Goal: Task Accomplishment & Management: Manage account settings

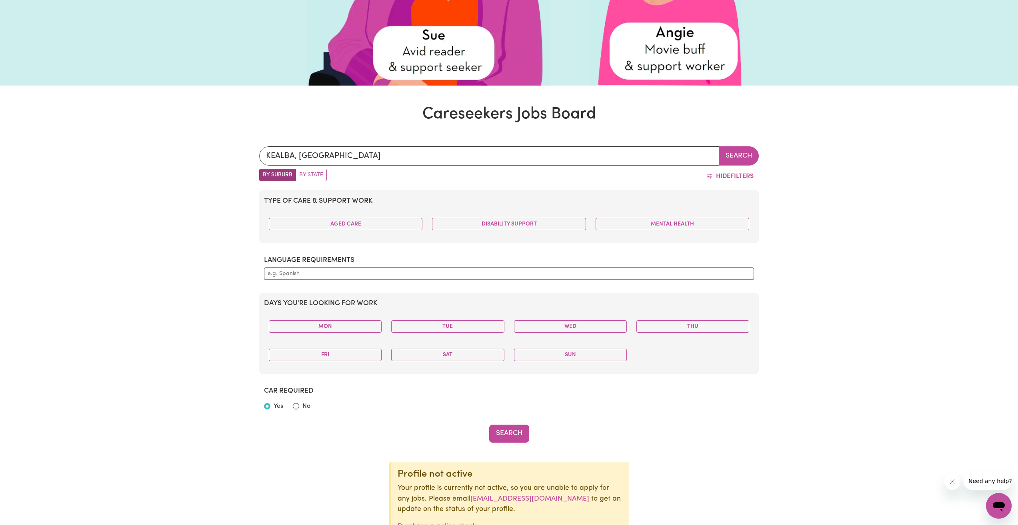
scroll to position [240, 0]
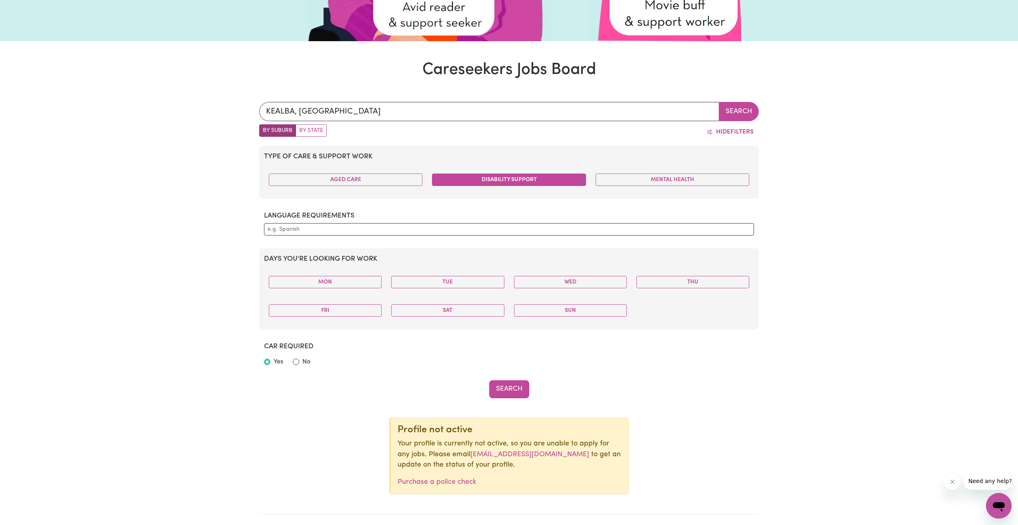
click at [506, 177] on button "Disability Support" at bounding box center [509, 180] width 154 height 12
click at [324, 232] on input "text" at bounding box center [509, 229] width 483 height 8
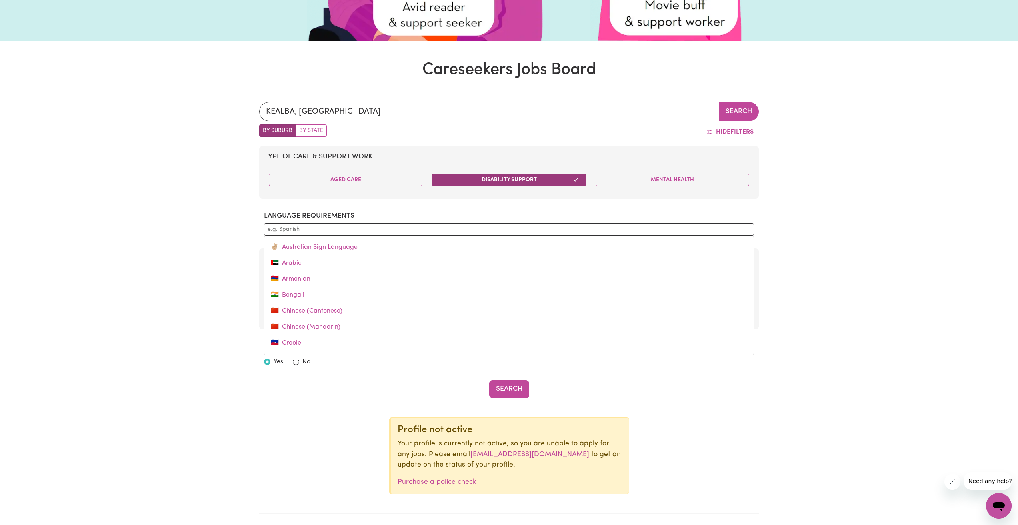
type input "v"
type input "[DEMOGRAPHIC_DATA]"
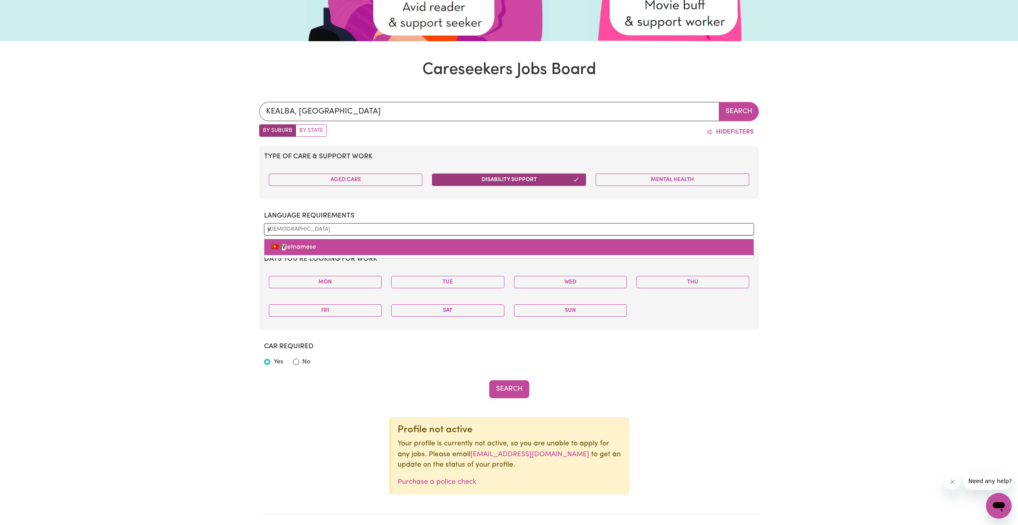
click at [308, 245] on link "🇻🇳 V ietnamese" at bounding box center [508, 247] width 489 height 16
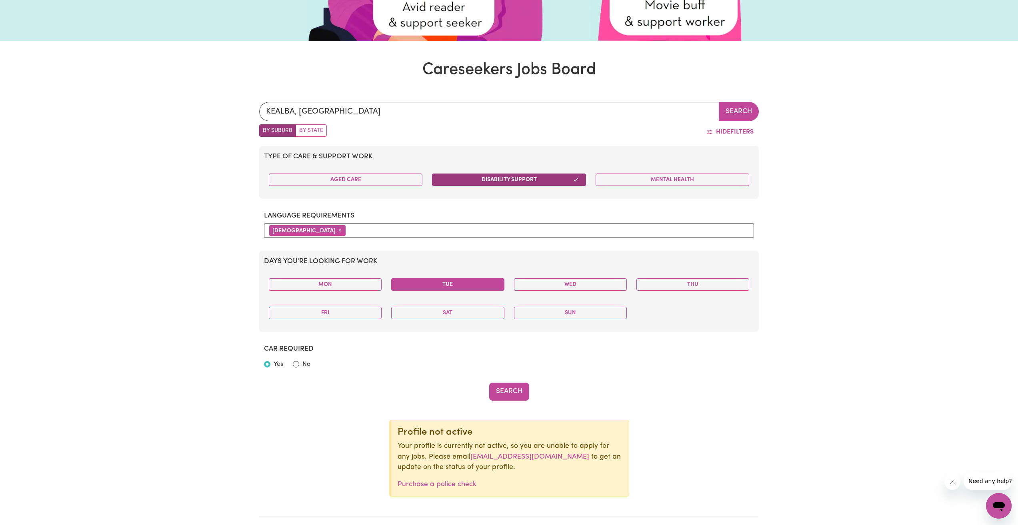
drag, startPoint x: 370, startPoint y: 286, endPoint x: 418, endPoint y: 291, distance: 48.2
click at [375, 286] on button "Mon" at bounding box center [325, 284] width 113 height 12
drag, startPoint x: 447, startPoint y: 291, endPoint x: 453, endPoint y: 291, distance: 6.0
click at [451, 291] on div "Tue" at bounding box center [447, 284] width 122 height 25
drag, startPoint x: 552, startPoint y: 294, endPoint x: 564, endPoint y: 282, distance: 17.0
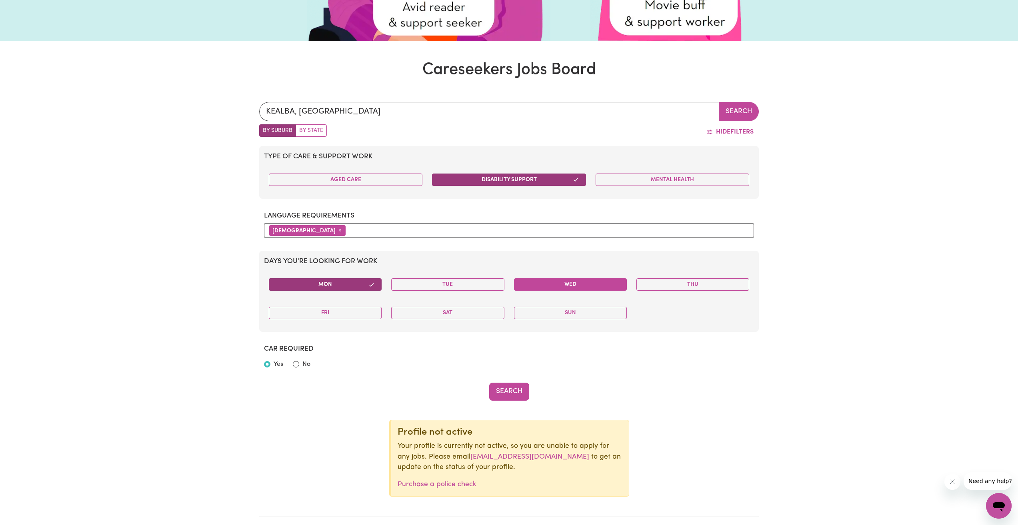
click at [553, 292] on div "Wed" at bounding box center [570, 284] width 122 height 25
click at [564, 282] on button "Wed" at bounding box center [570, 284] width 113 height 12
click at [487, 276] on div "Tue" at bounding box center [447, 284] width 122 height 25
click at [478, 284] on button "Tue" at bounding box center [447, 284] width 113 height 12
click at [685, 286] on button "Thu" at bounding box center [692, 284] width 113 height 12
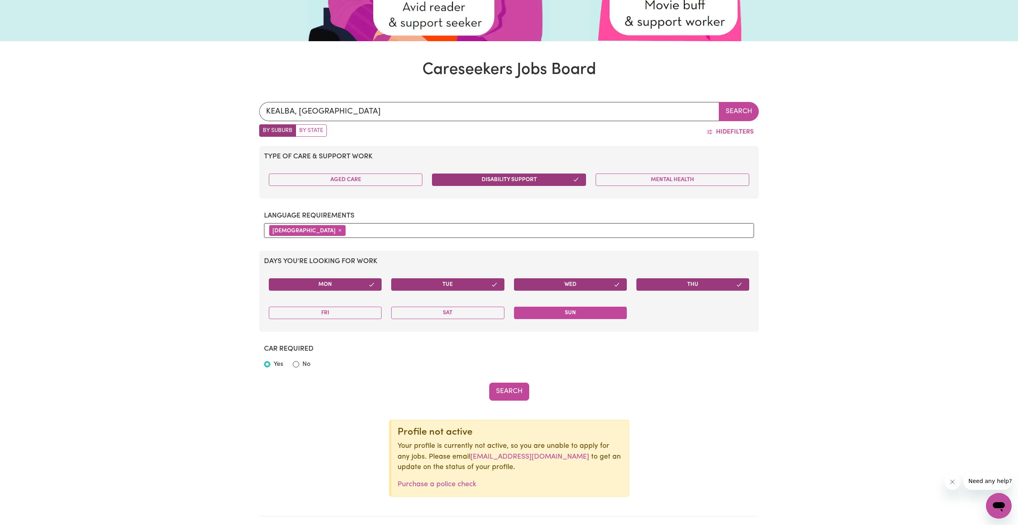
drag, startPoint x: 591, startPoint y: 314, endPoint x: 473, endPoint y: 307, distance: 118.2
click at [590, 314] on button "Sun" at bounding box center [570, 313] width 113 height 12
click at [468, 308] on button "Sat" at bounding box center [447, 313] width 113 height 12
click at [320, 310] on button "Fri" at bounding box center [325, 313] width 113 height 12
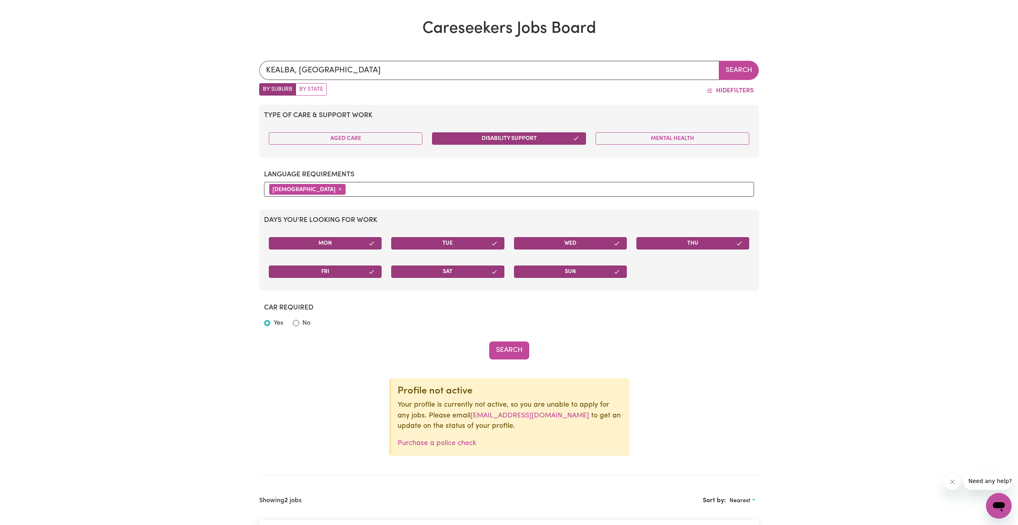
scroll to position [320, 0]
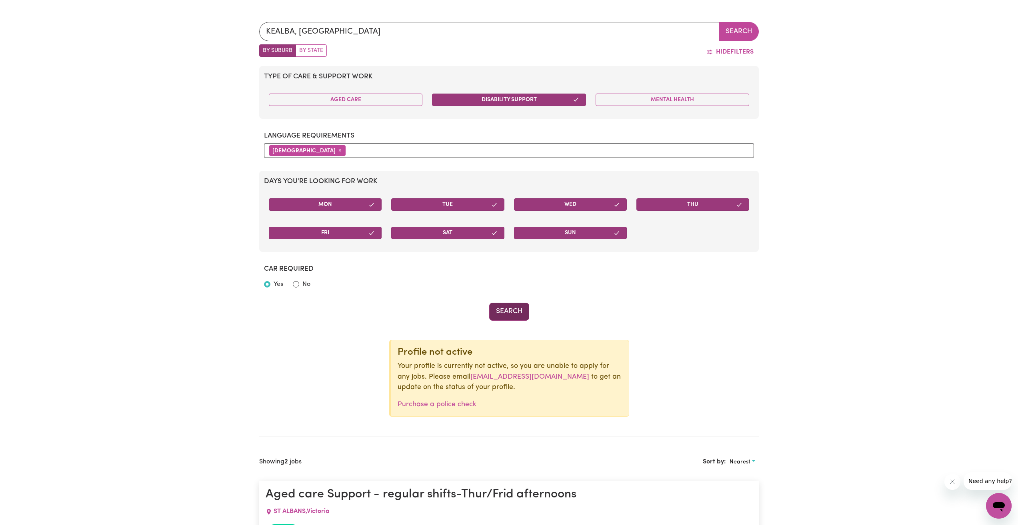
click at [502, 314] on button "Search" at bounding box center [509, 312] width 40 height 18
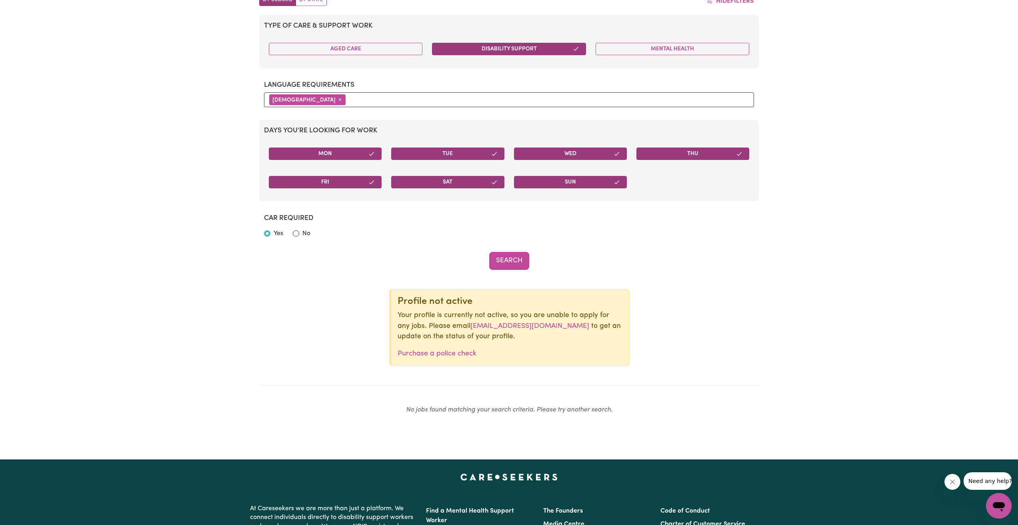
scroll to position [360, 0]
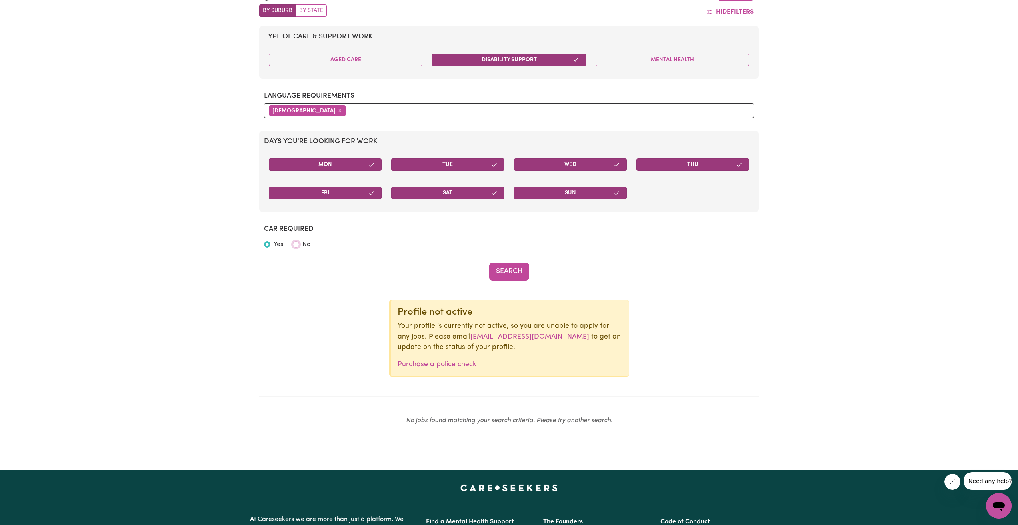
click at [294, 247] on input "No" at bounding box center [296, 244] width 6 height 6
radio input "true"
click at [510, 273] on button "Search" at bounding box center [509, 272] width 40 height 18
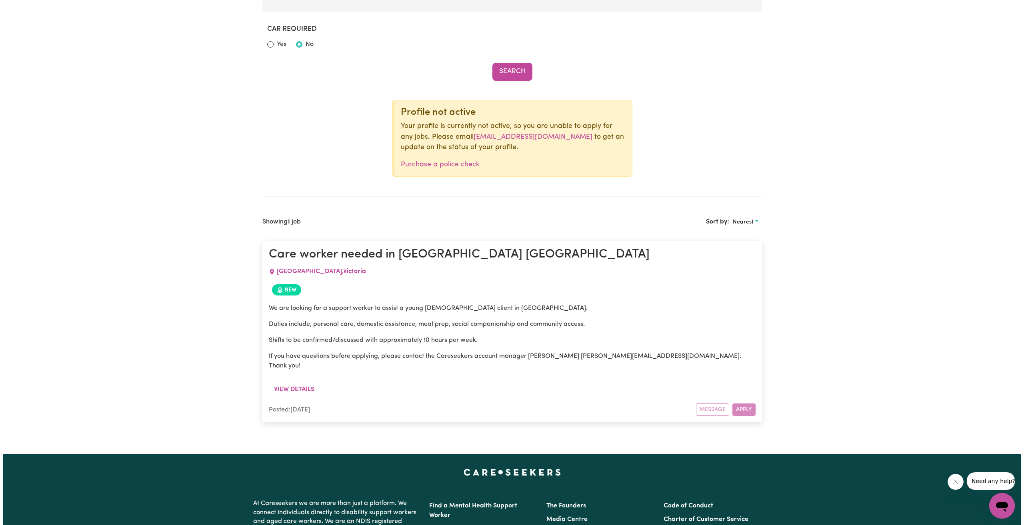
scroll to position [600, 0]
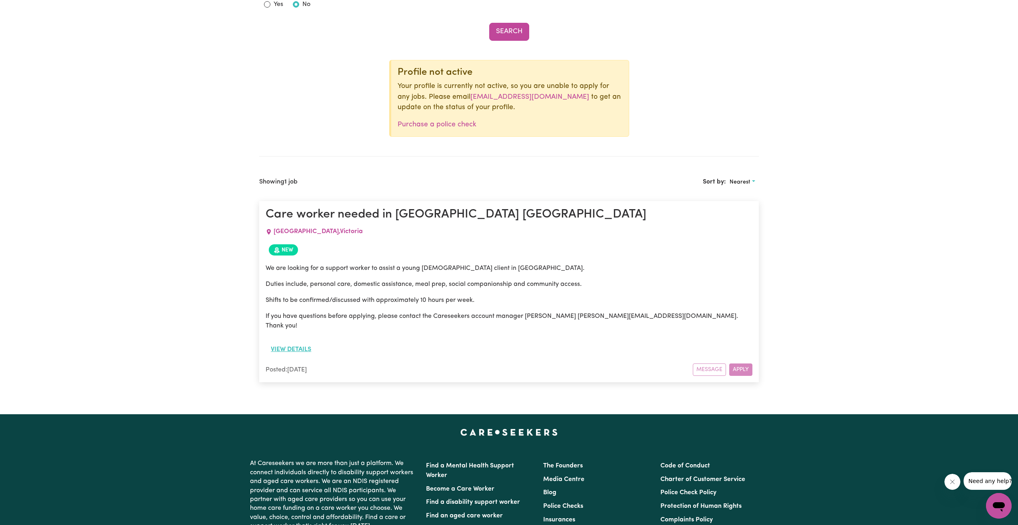
click at [309, 342] on button "View details" at bounding box center [291, 349] width 51 height 15
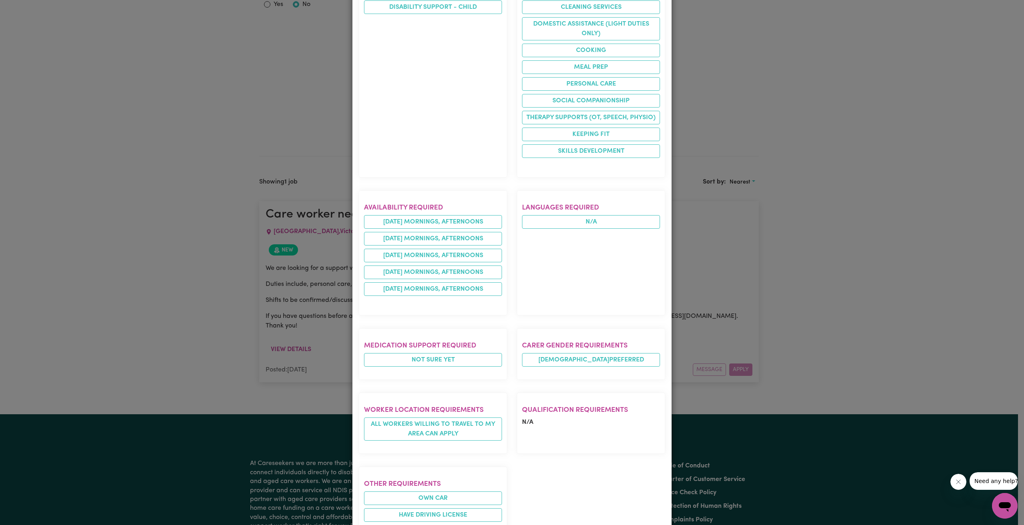
scroll to position [388, 0]
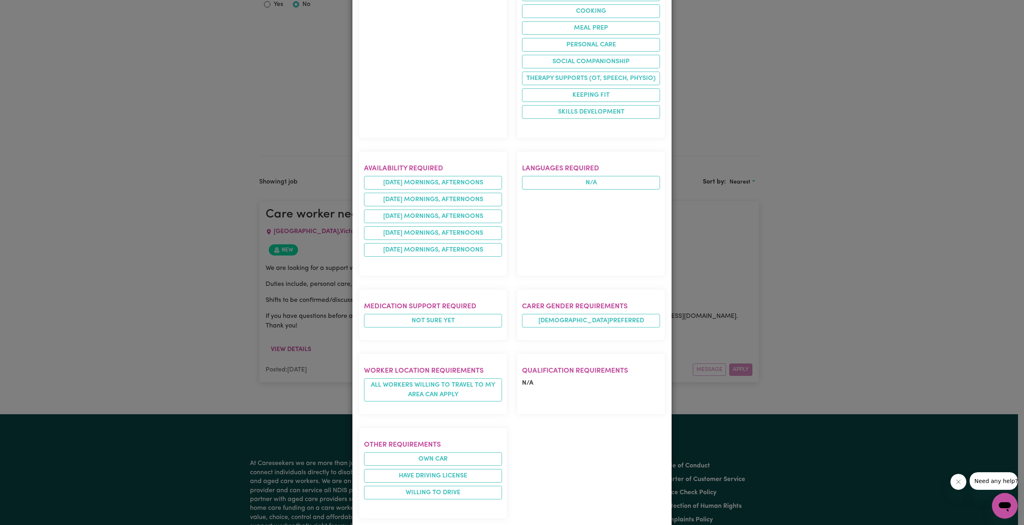
drag, startPoint x: 544, startPoint y: 354, endPoint x: 577, endPoint y: 352, distance: 32.8
click at [578, 355] on section "Qualification requirements N/A" at bounding box center [591, 384] width 148 height 61
drag, startPoint x: 568, startPoint y: 356, endPoint x: 566, endPoint y: 349, distance: 7.9
click at [569, 354] on section "Qualification requirements N/A" at bounding box center [591, 384] width 148 height 61
drag, startPoint x: 566, startPoint y: 349, endPoint x: 560, endPoint y: 346, distance: 6.5
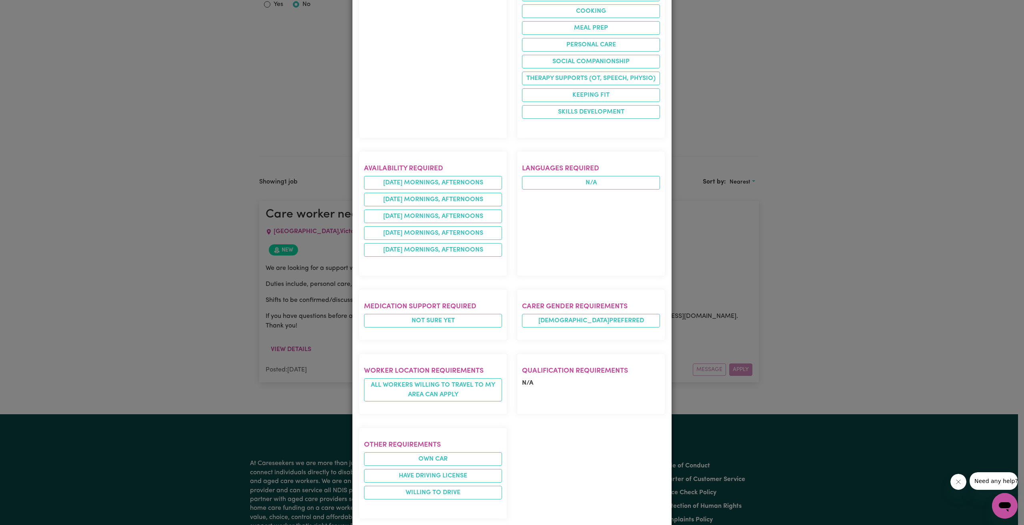
click at [562, 354] on section "Qualification requirements N/A" at bounding box center [591, 384] width 148 height 61
click at [546, 357] on section "Qualification requirements N/A" at bounding box center [591, 384] width 148 height 61
click at [538, 354] on section "Qualification requirements N/A" at bounding box center [591, 384] width 148 height 61
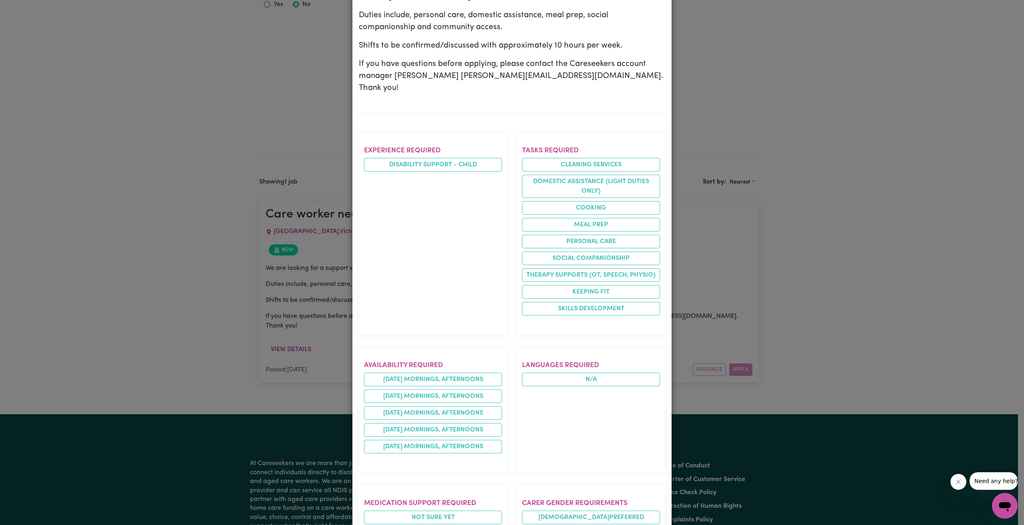
scroll to position [188, 0]
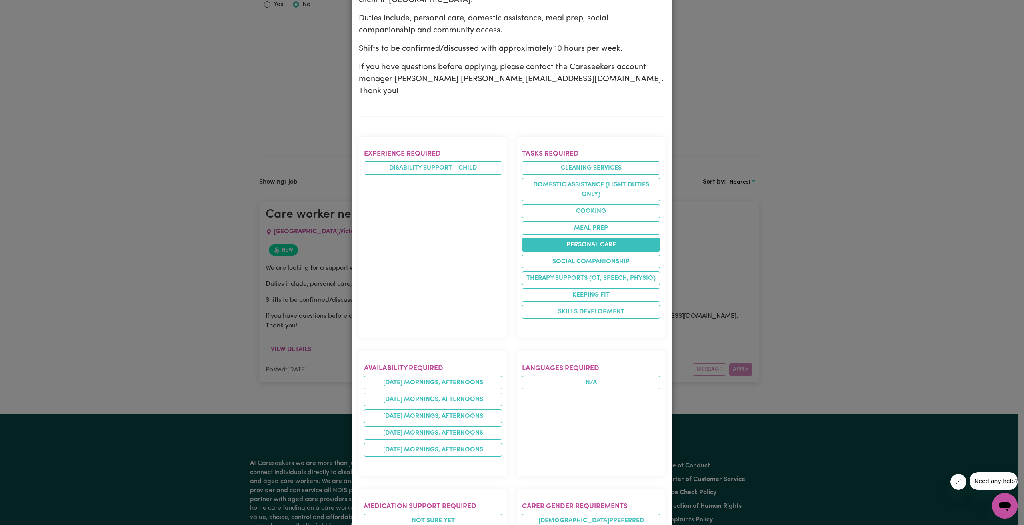
click at [593, 238] on li "Personal care" at bounding box center [591, 245] width 138 height 14
click at [614, 238] on li "Personal care" at bounding box center [591, 245] width 138 height 14
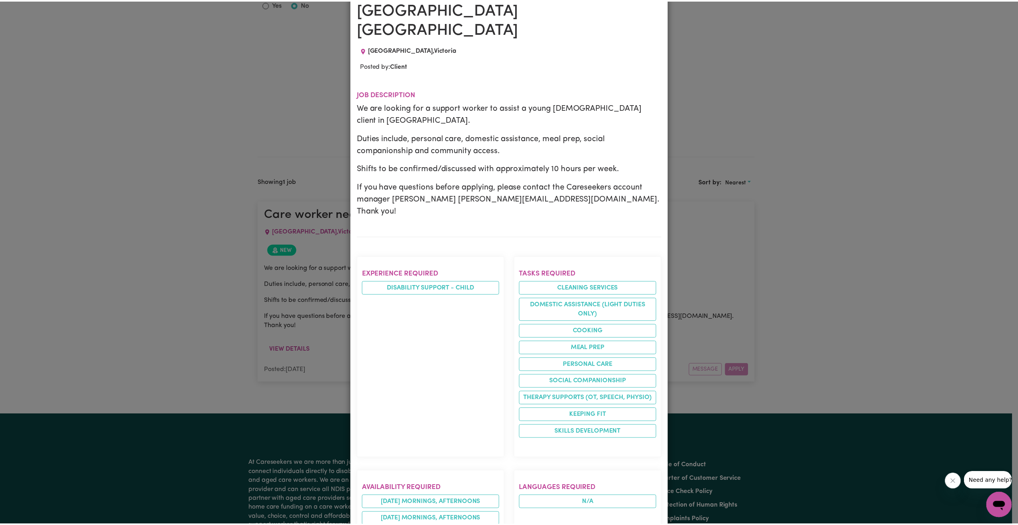
scroll to position [0, 0]
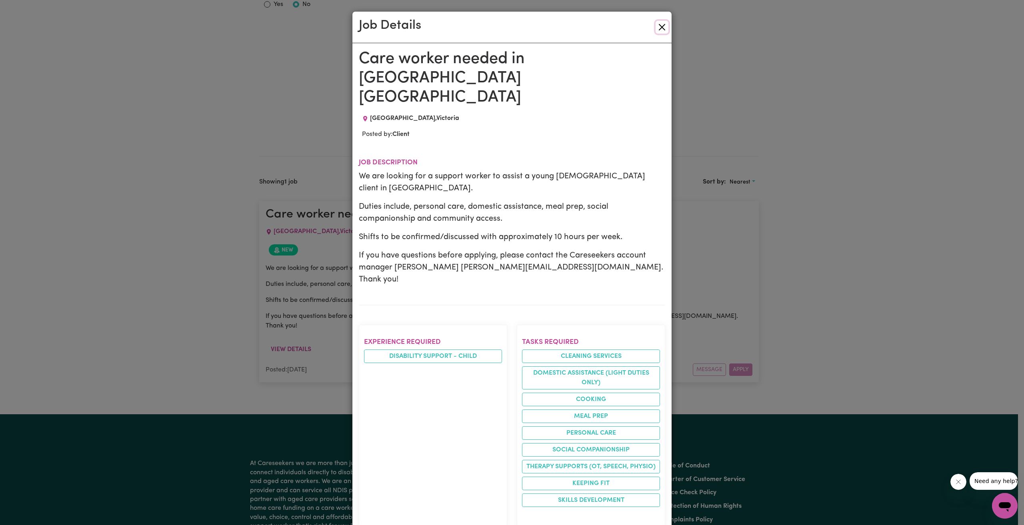
click at [659, 26] on button "Close" at bounding box center [662, 27] width 13 height 13
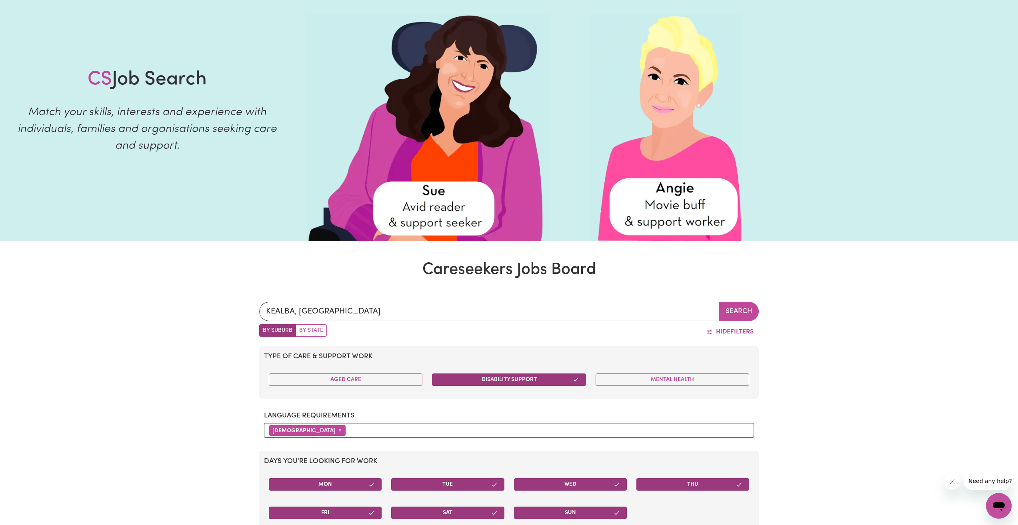
scroll to position [160, 0]
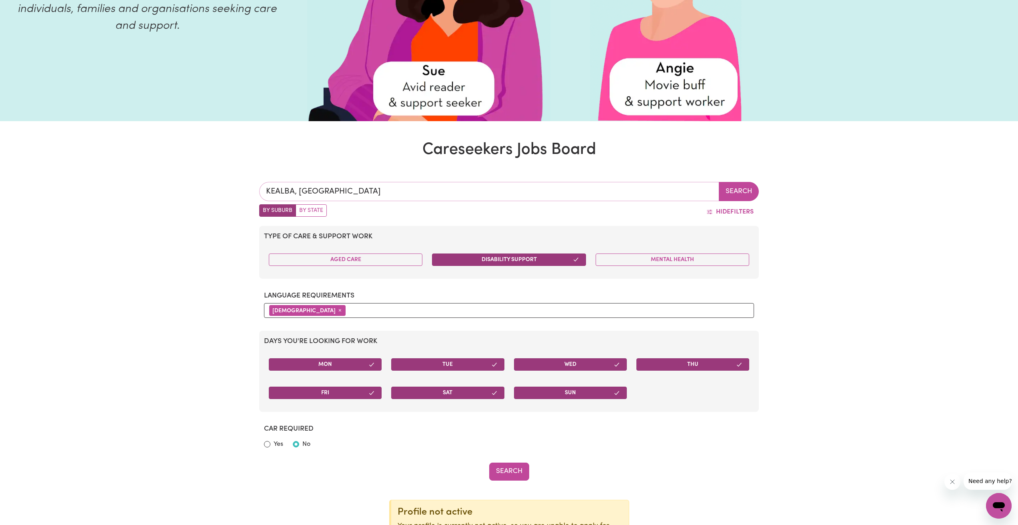
click at [352, 186] on input "KEALBA, [GEOGRAPHIC_DATA]" at bounding box center [489, 191] width 460 height 19
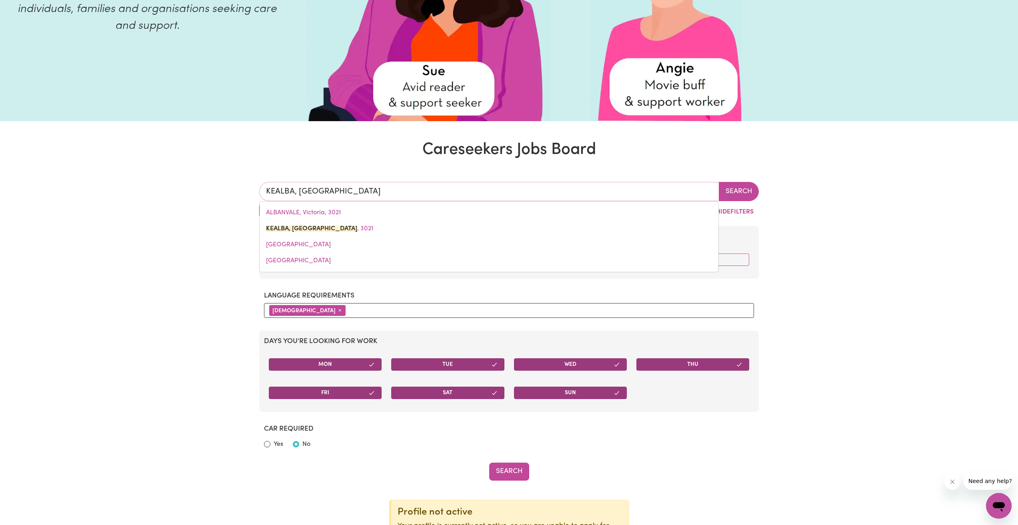
drag, startPoint x: 350, startPoint y: 192, endPoint x: 191, endPoint y: 201, distance: 159.4
click at [192, 201] on div "KEALBA, [PERSON_NAME][GEOGRAPHIC_DATA][PERSON_NAME][STREET_ADDRESS] Search By S…" at bounding box center [509, 499] width 1018 height 673
type input "sunshine"
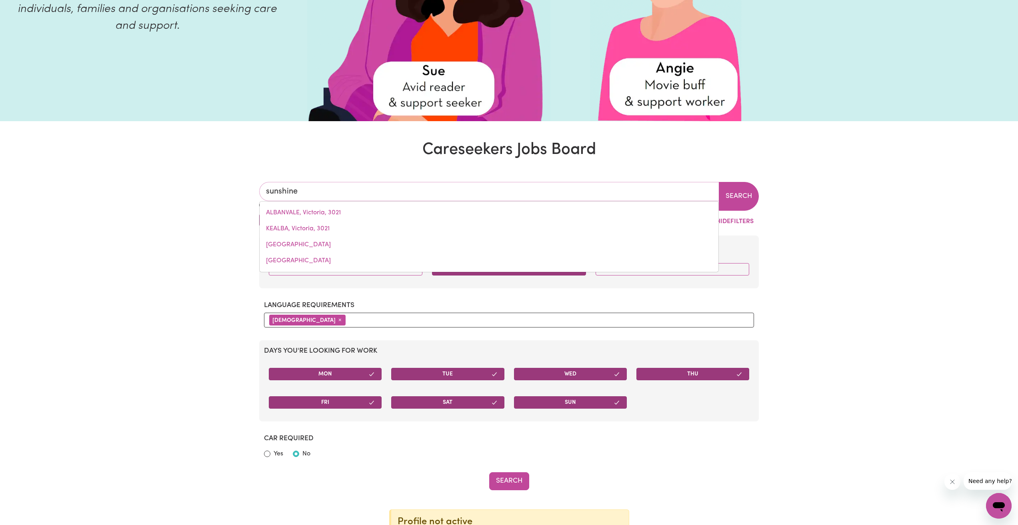
type input "sunshine, [GEOGRAPHIC_DATA], 2264"
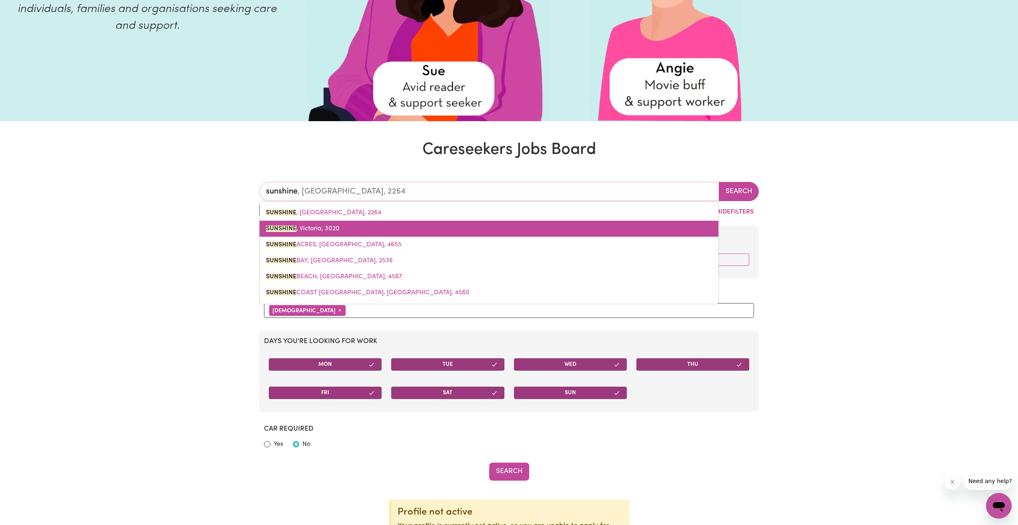
click at [302, 229] on span "SUNSHINE , [GEOGRAPHIC_DATA], 3020" at bounding box center [303, 229] width 74 height 6
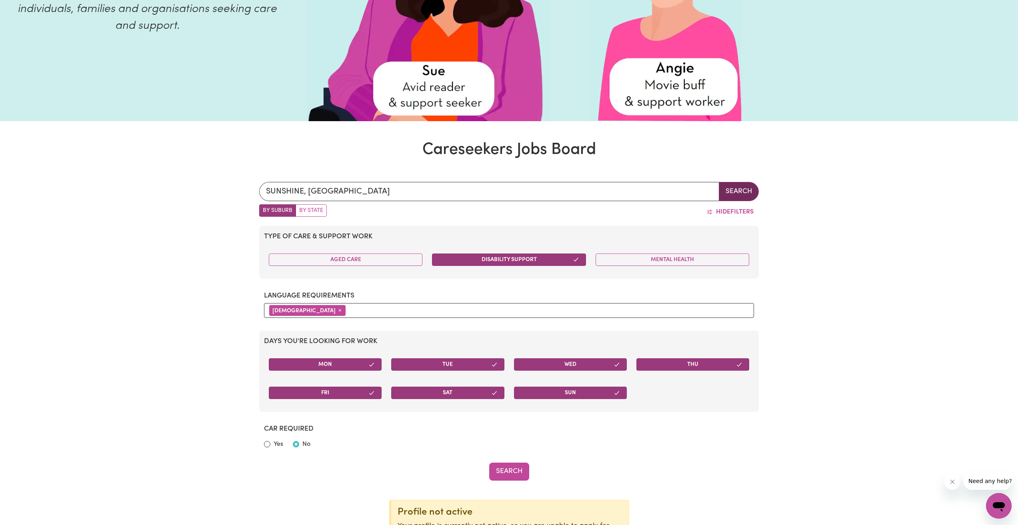
click at [748, 190] on button "Search" at bounding box center [739, 191] width 40 height 19
click at [276, 446] on label "Yes" at bounding box center [279, 445] width 10 height 10
click at [270, 446] on input "Yes" at bounding box center [267, 444] width 6 height 6
radio input "true"
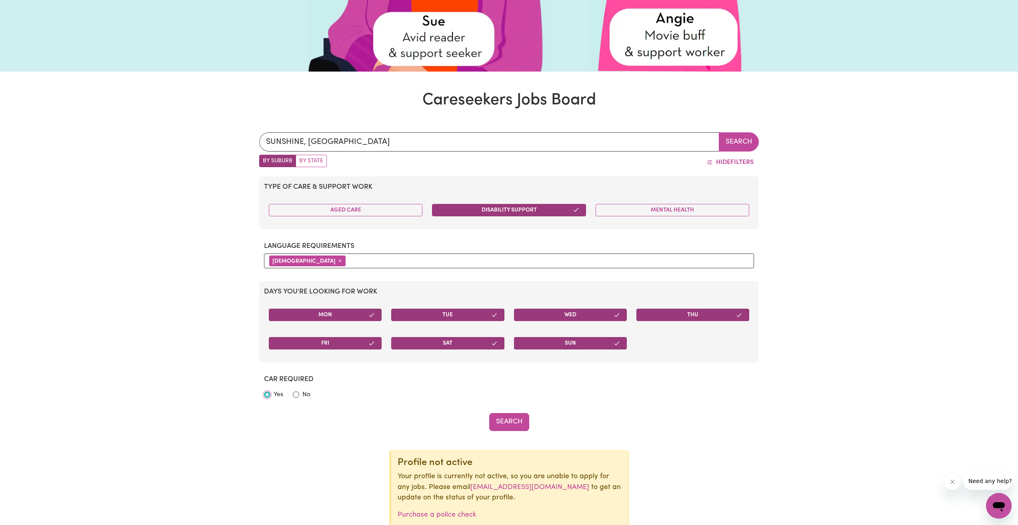
scroll to position [280, 0]
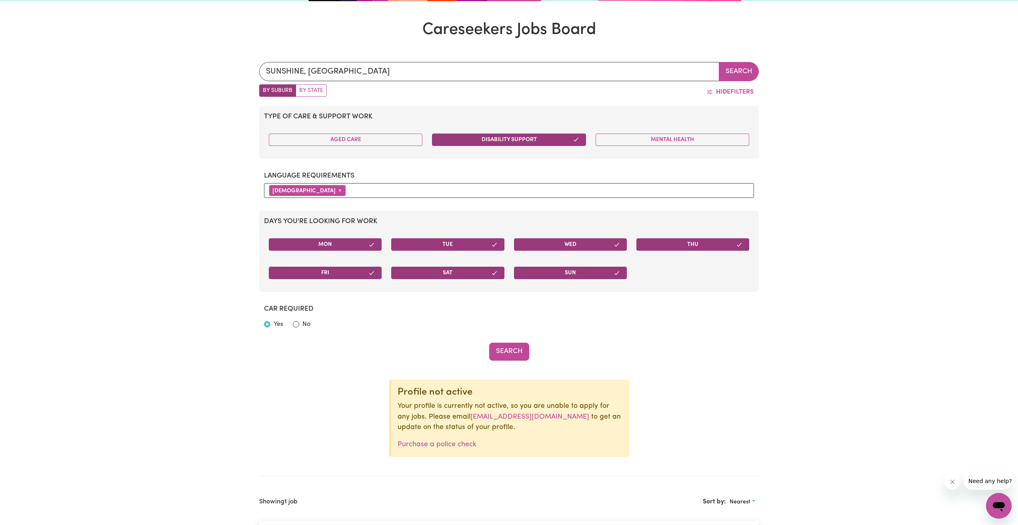
click at [338, 188] on span "×" at bounding box center [339, 190] width 3 height 6
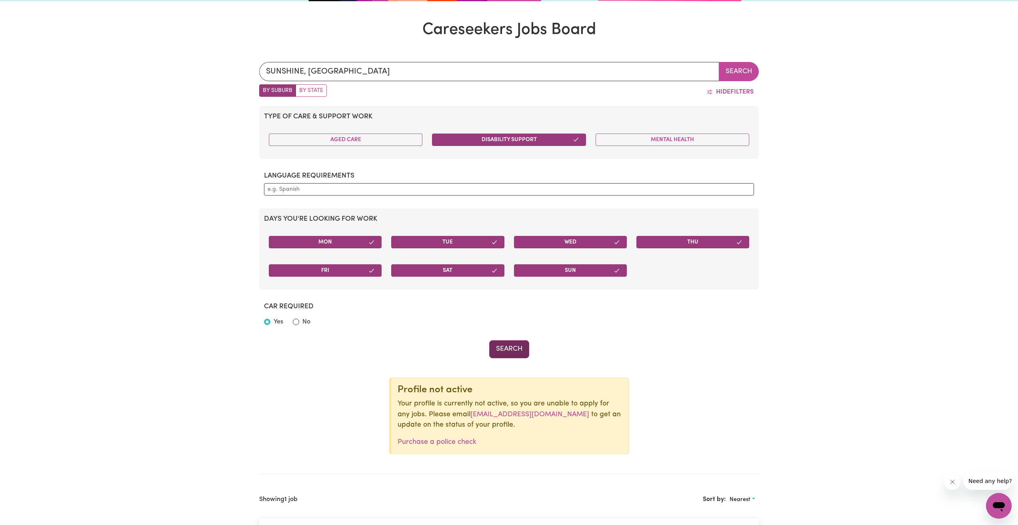
click at [510, 349] on button "Search" at bounding box center [509, 349] width 40 height 18
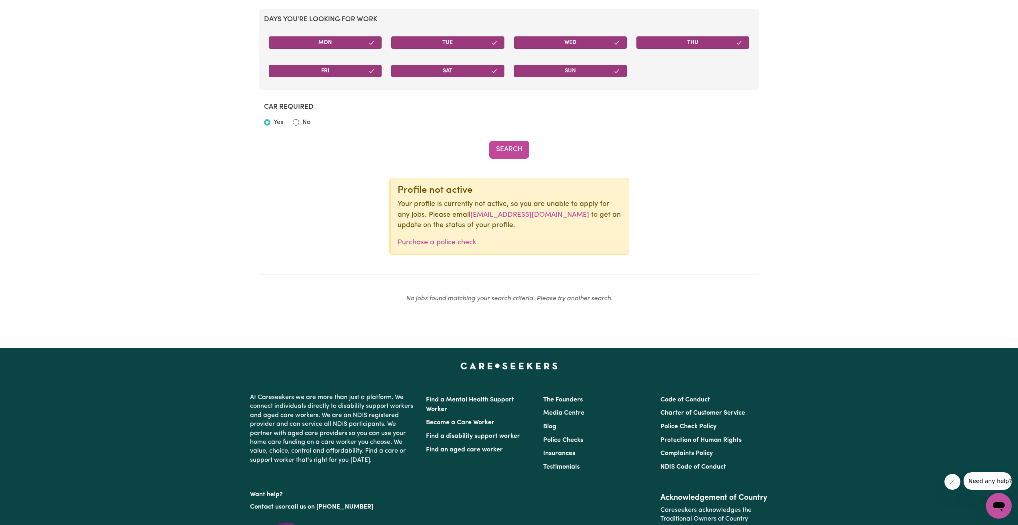
scroll to position [480, 0]
click at [512, 153] on button "Search" at bounding box center [509, 149] width 40 height 18
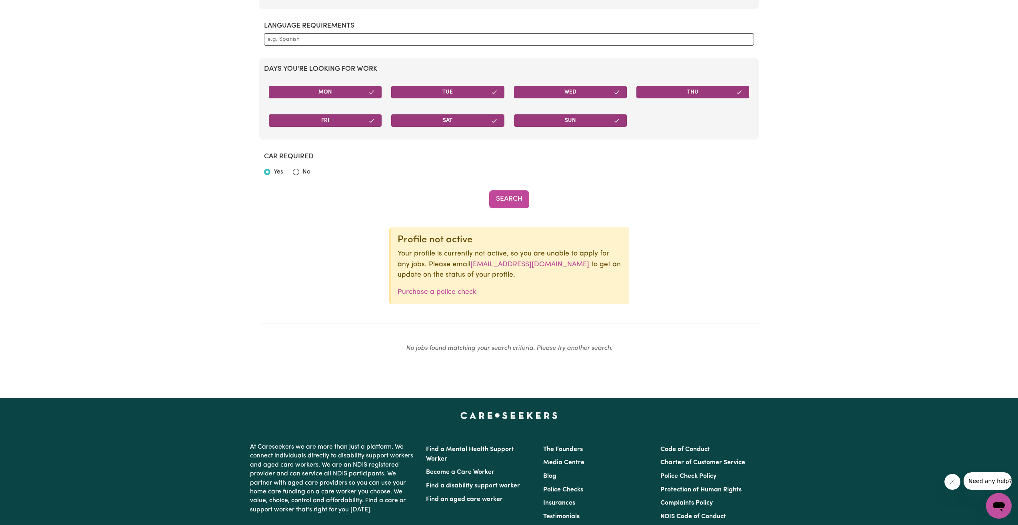
scroll to position [320, 0]
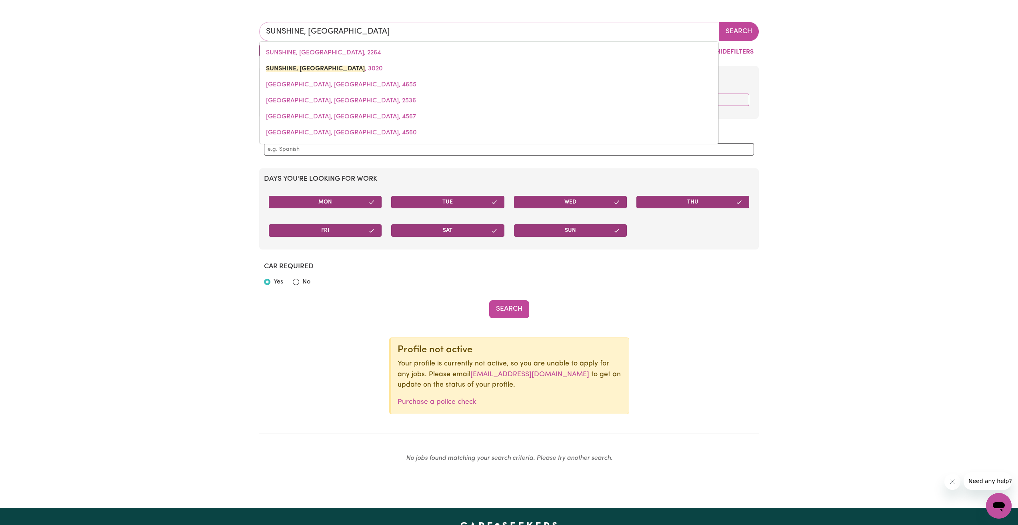
drag, startPoint x: 350, startPoint y: 32, endPoint x: 159, endPoint y: 25, distance: 190.9
click at [159, 25] on div "SUNSHINE, [GEOGRAPHIC_DATA], 2264 SUNSHINE, Victoria , 3020 SUNSHINE ACRES, Que…" at bounding box center [509, 246] width 1018 height 486
type input "braybrook"
type input "[PERSON_NAME][GEOGRAPHIC_DATA], 3019"
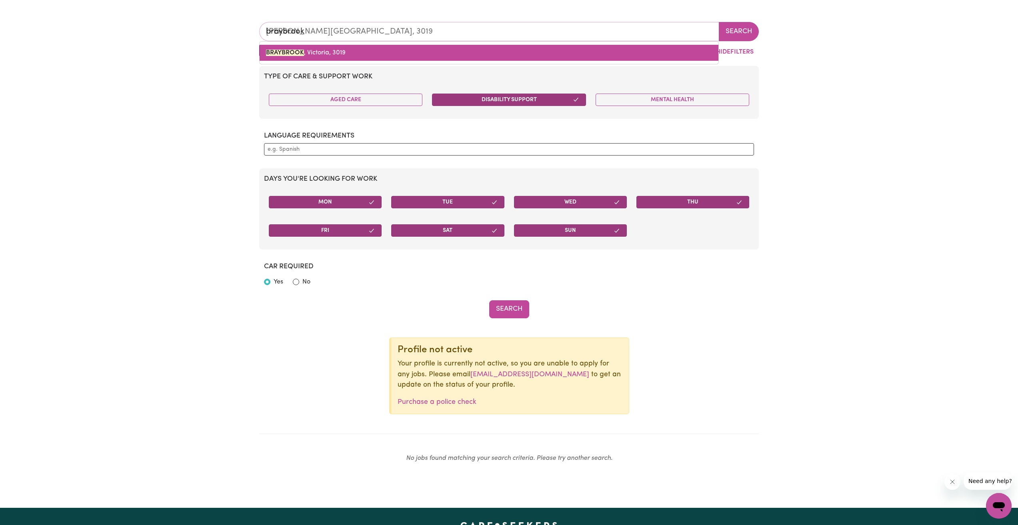
click at [393, 52] on link "[PERSON_NAME][GEOGRAPHIC_DATA], 3019" at bounding box center [489, 53] width 459 height 16
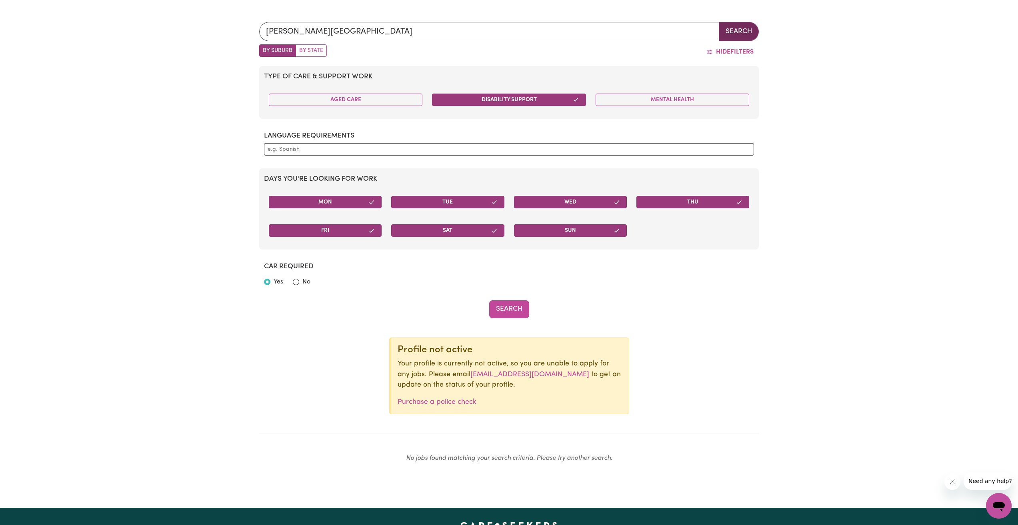
click at [730, 32] on button "Search" at bounding box center [739, 31] width 40 height 19
click at [296, 282] on input "No" at bounding box center [296, 282] width 6 height 6
radio input "true"
click at [516, 312] on button "Search" at bounding box center [509, 309] width 40 height 18
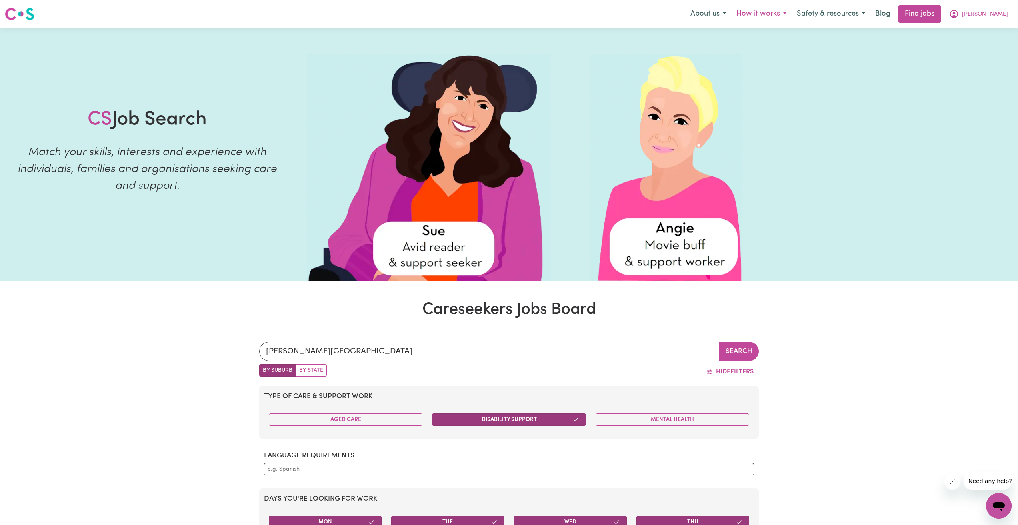
click at [792, 14] on button "How it works" at bounding box center [761, 14] width 60 height 17
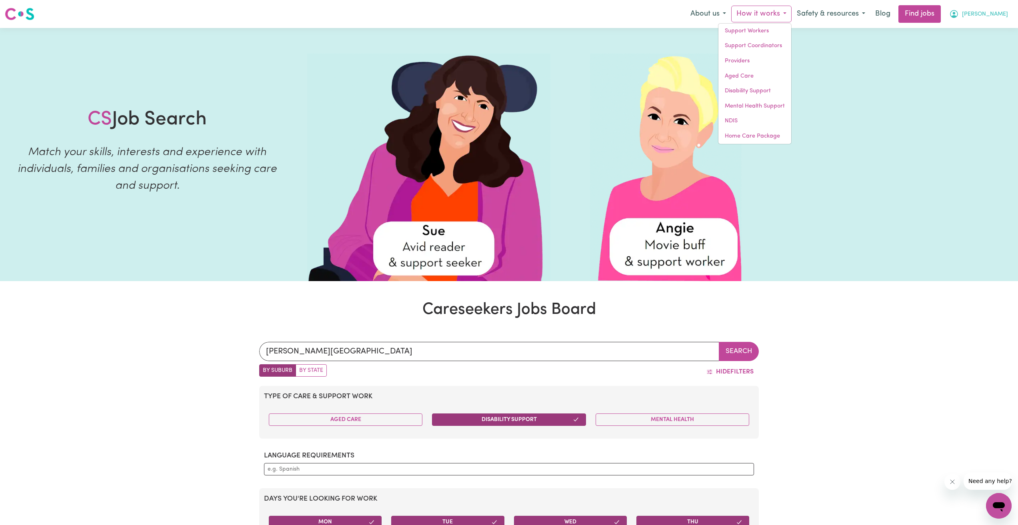
click at [1008, 15] on button "[PERSON_NAME]" at bounding box center [978, 14] width 69 height 17
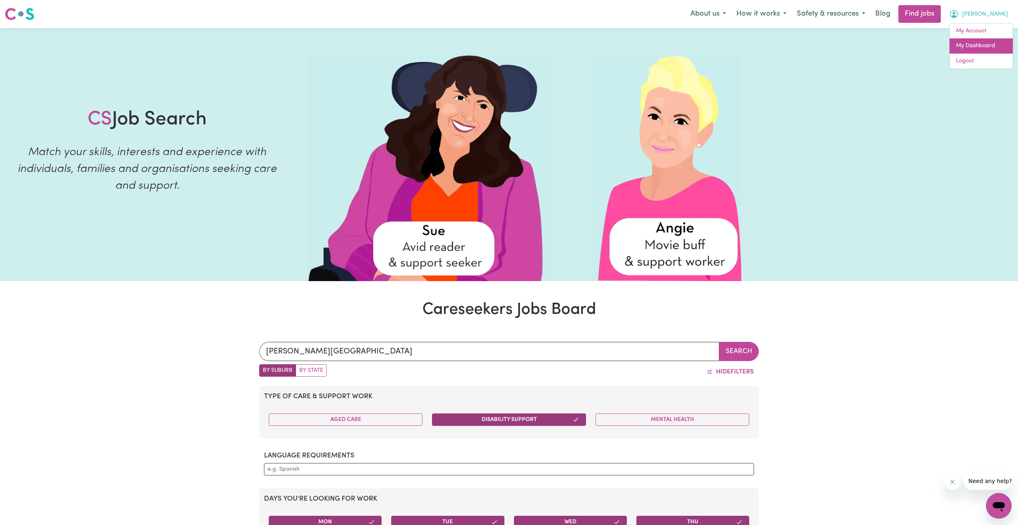
click at [967, 45] on link "My Dashboard" at bounding box center [981, 45] width 63 height 15
